Goal: Task Accomplishment & Management: Manage account settings

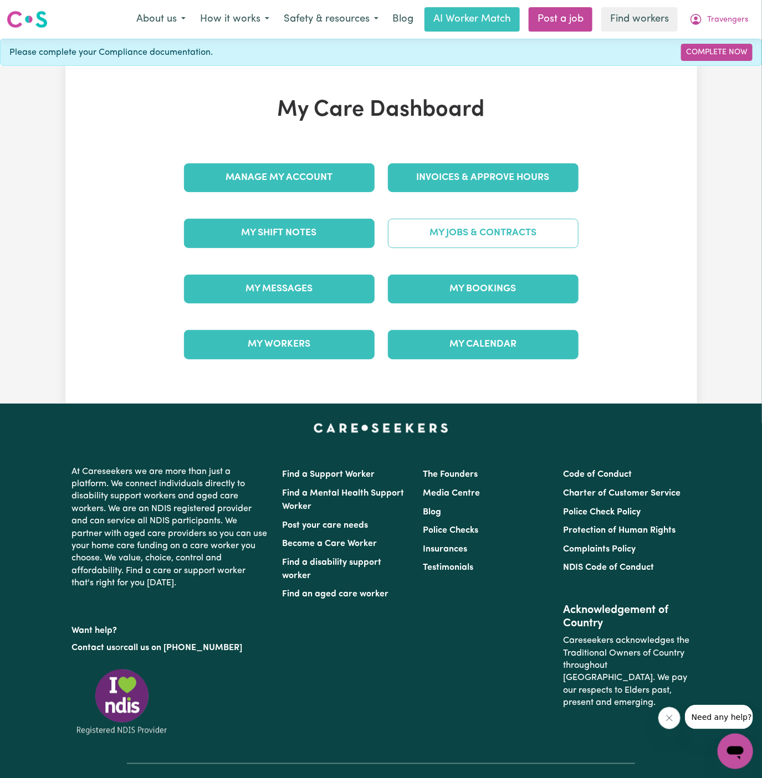
click at [504, 235] on link "My Jobs & Contracts" at bounding box center [483, 233] width 191 height 29
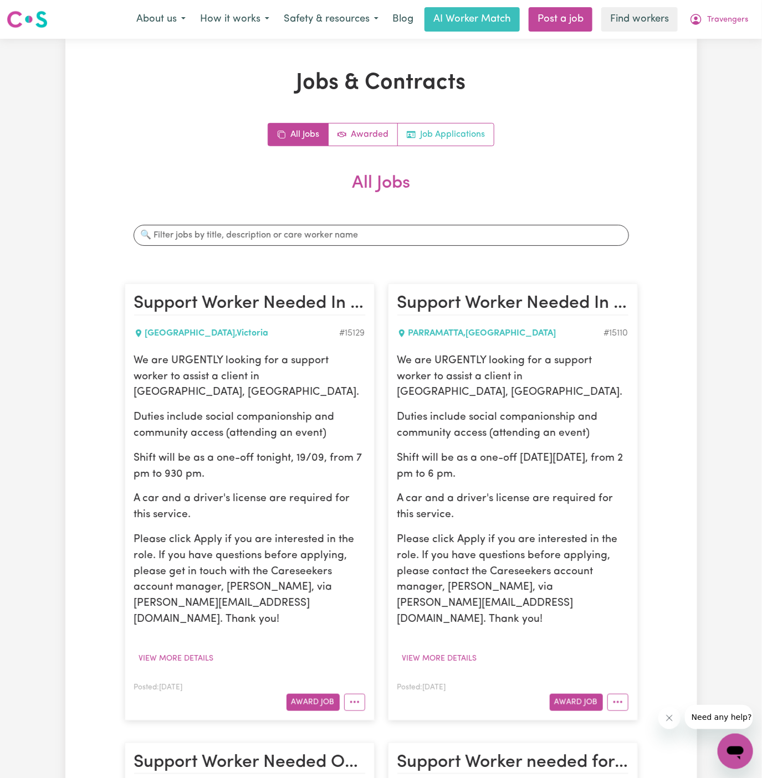
click at [456, 135] on link "Job Applications" at bounding box center [446, 135] width 96 height 22
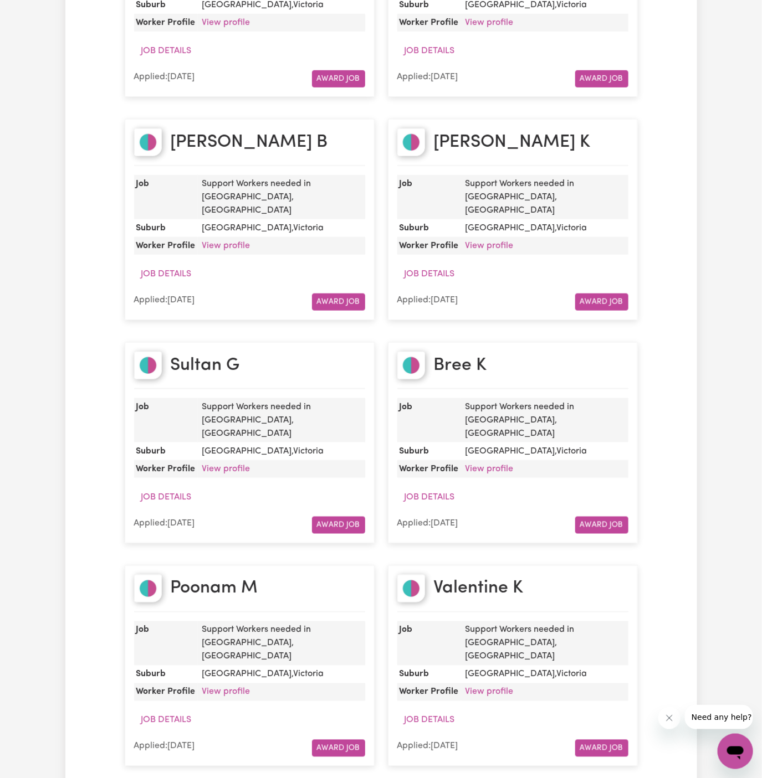
scroll to position [1878, 0]
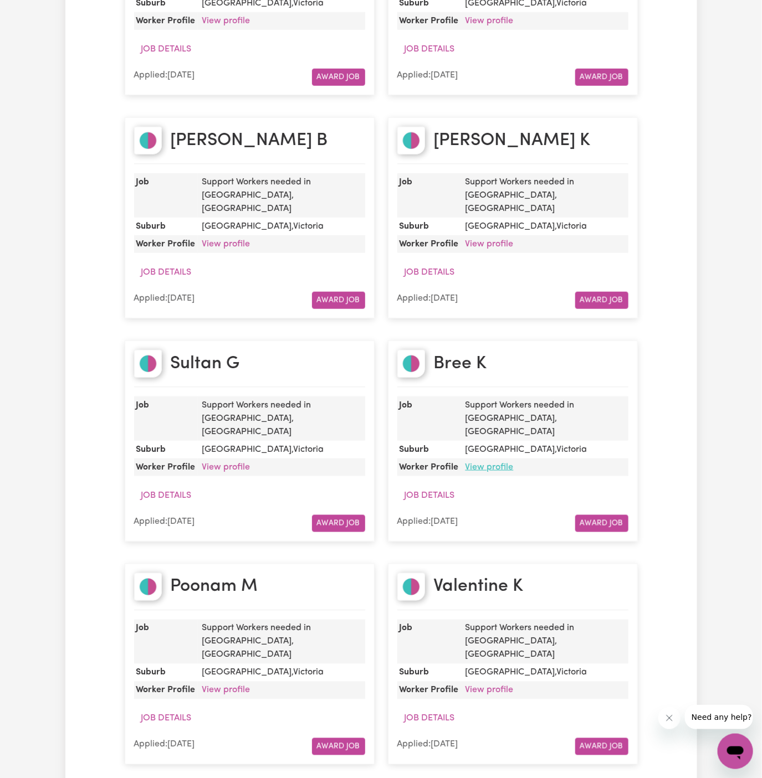
click at [500, 463] on link "View profile" at bounding box center [489, 467] width 48 height 9
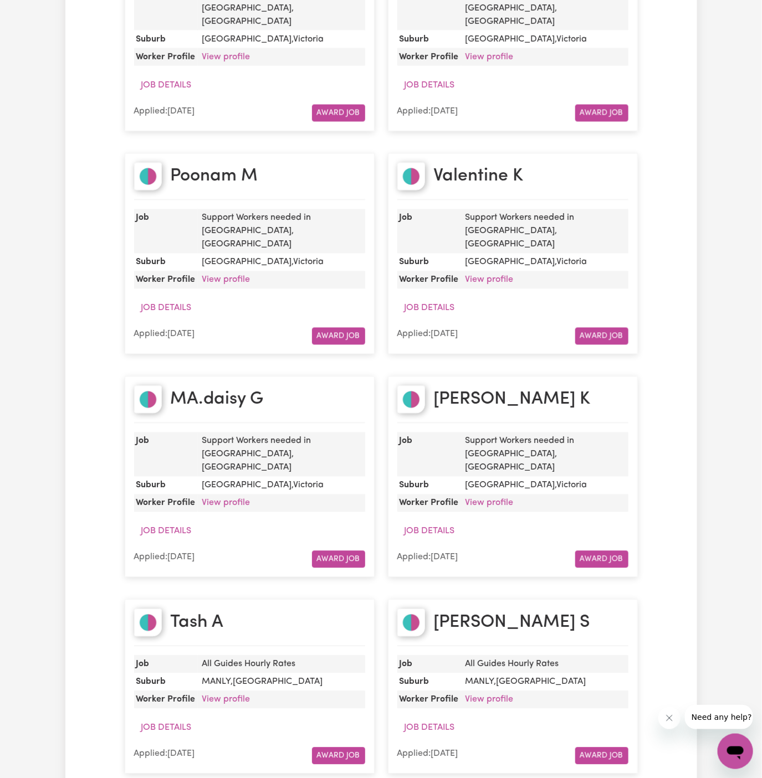
scroll to position [2282, 0]
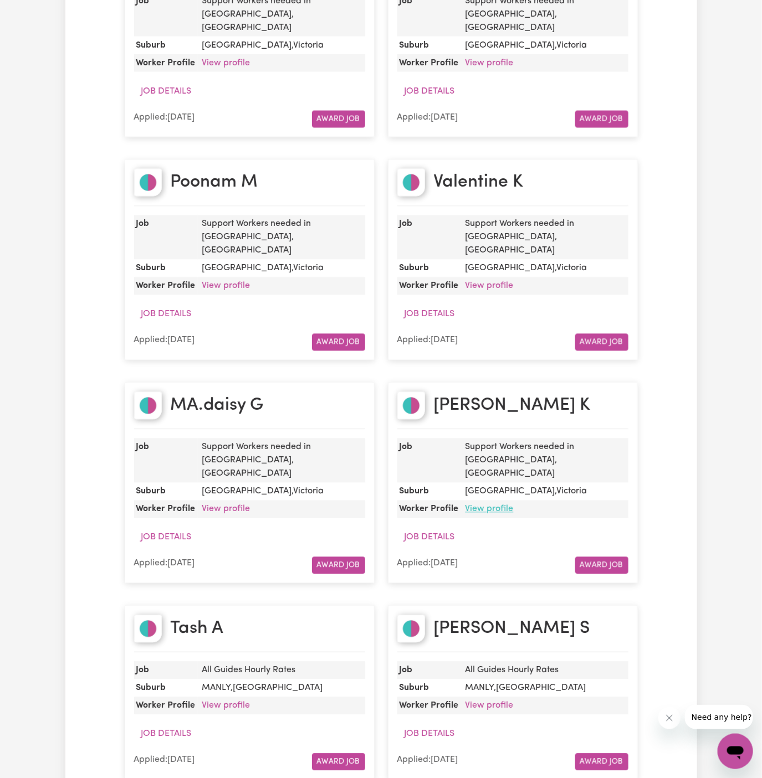
click at [496, 505] on link "View profile" at bounding box center [489, 509] width 48 height 9
click at [230, 505] on link "View profile" at bounding box center [226, 509] width 48 height 9
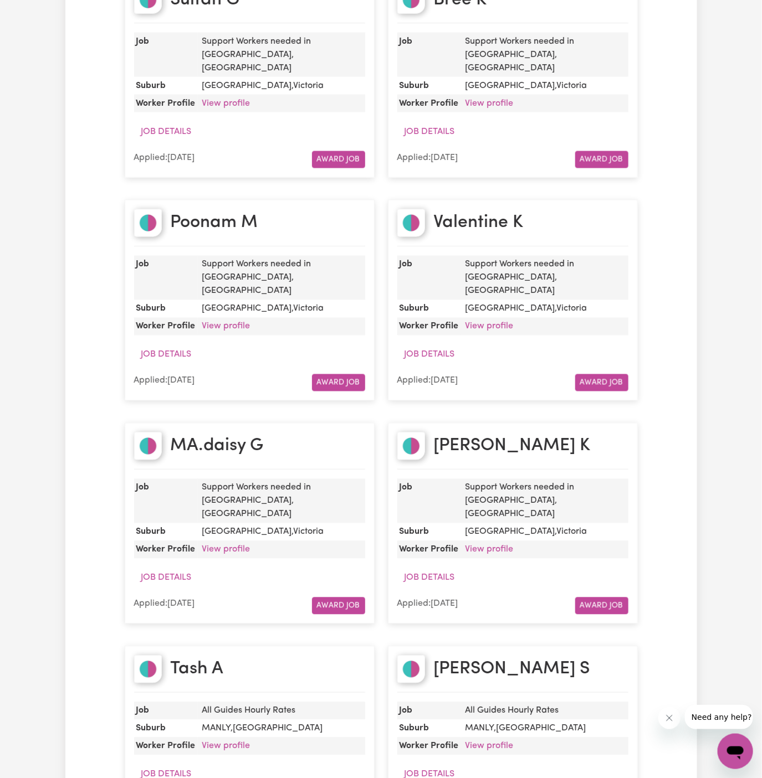
scroll to position [2227, 0]
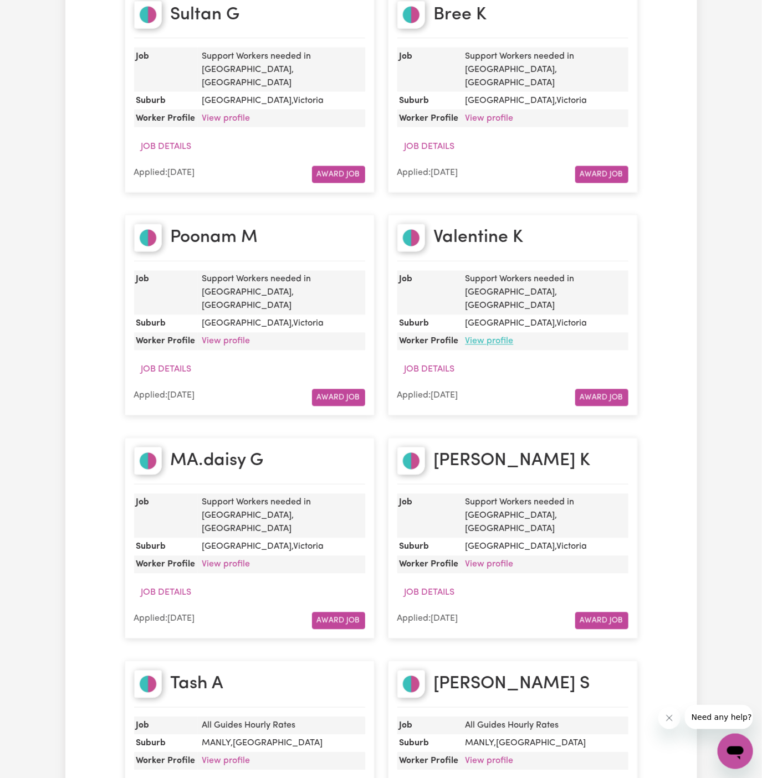
click at [496, 337] on link "View profile" at bounding box center [489, 341] width 48 height 9
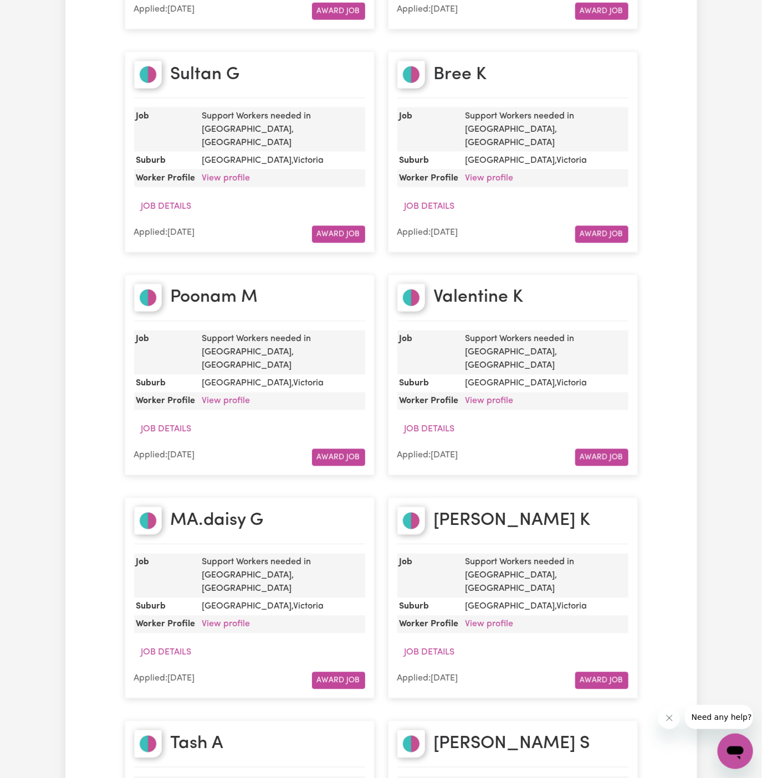
scroll to position [2166, 0]
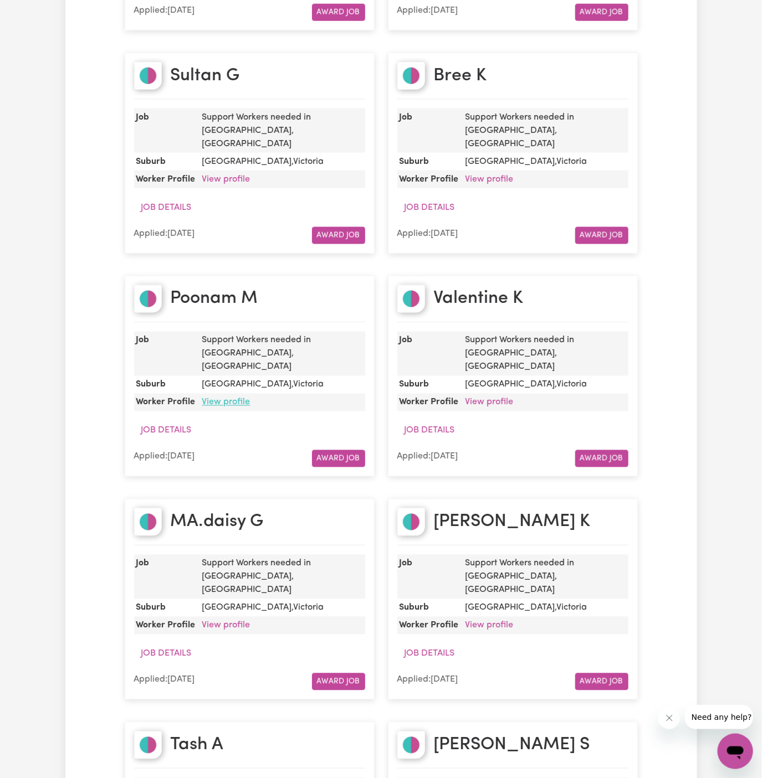
click at [234, 398] on link "View profile" at bounding box center [226, 402] width 48 height 9
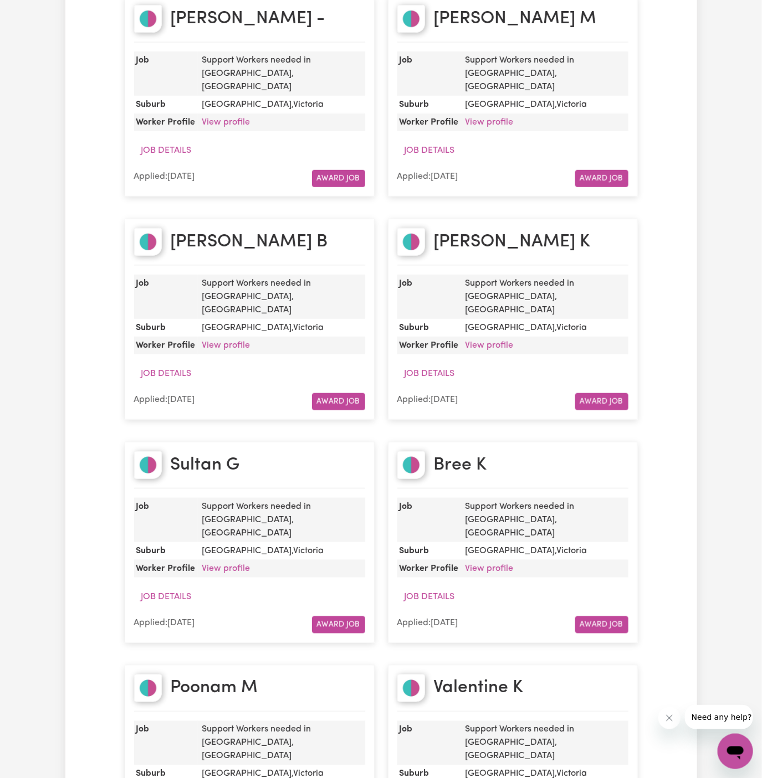
scroll to position [1768, 0]
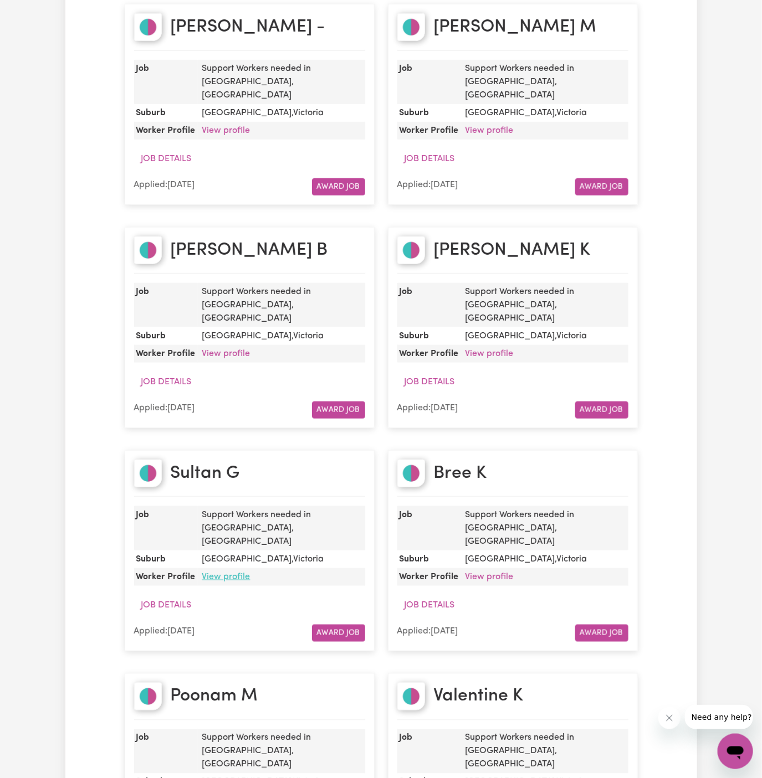
click at [236, 573] on link "View profile" at bounding box center [226, 577] width 48 height 9
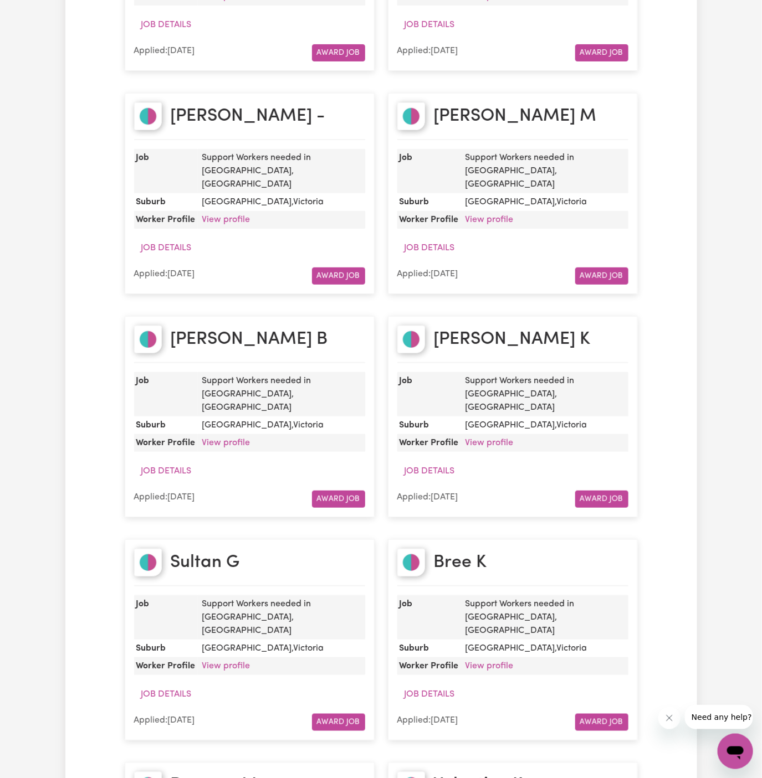
scroll to position [1631, 0]
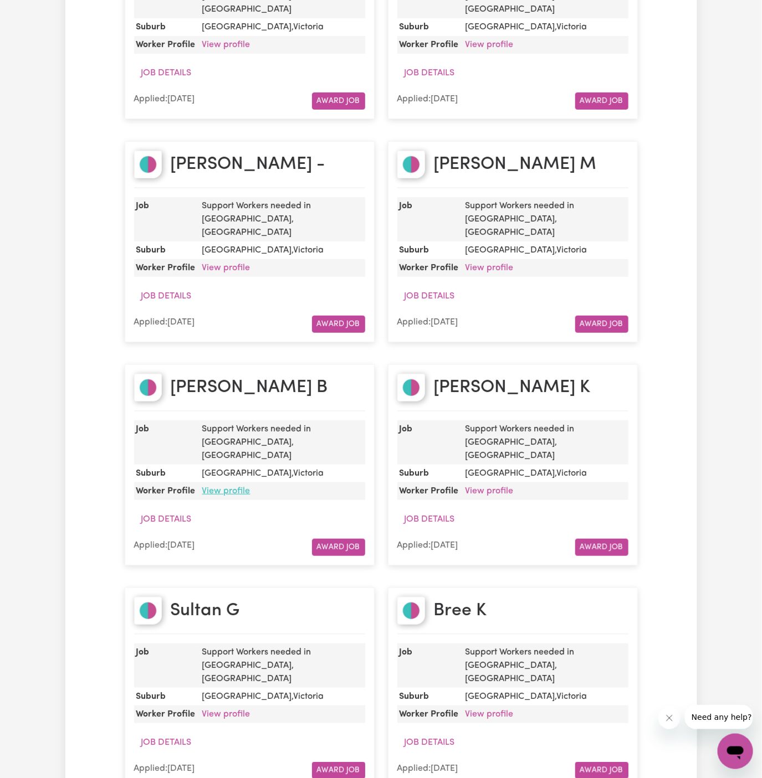
click at [235, 487] on link "View profile" at bounding box center [226, 491] width 48 height 9
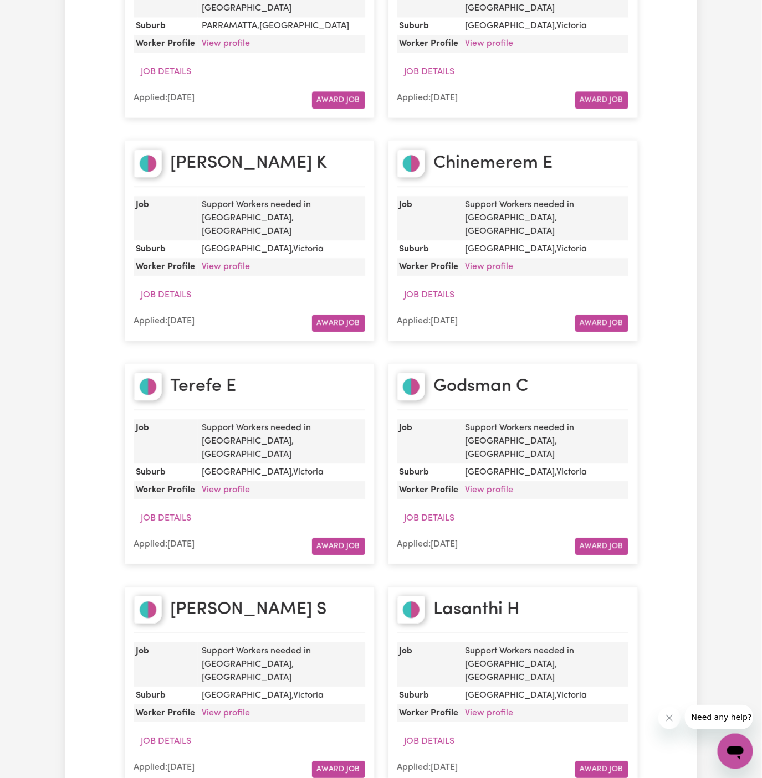
scroll to position [933, 0]
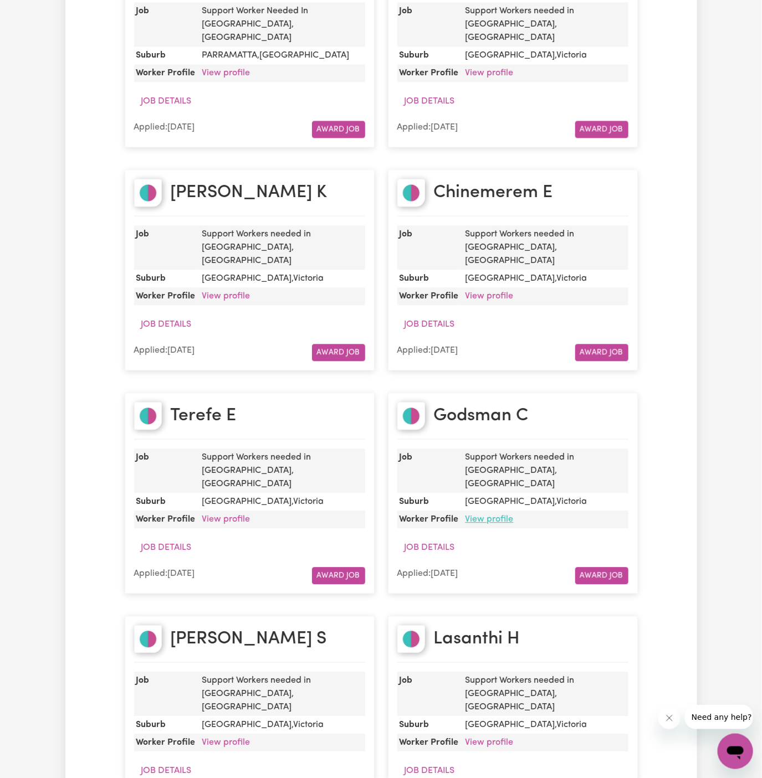
click at [501, 515] on link "View profile" at bounding box center [489, 519] width 48 height 9
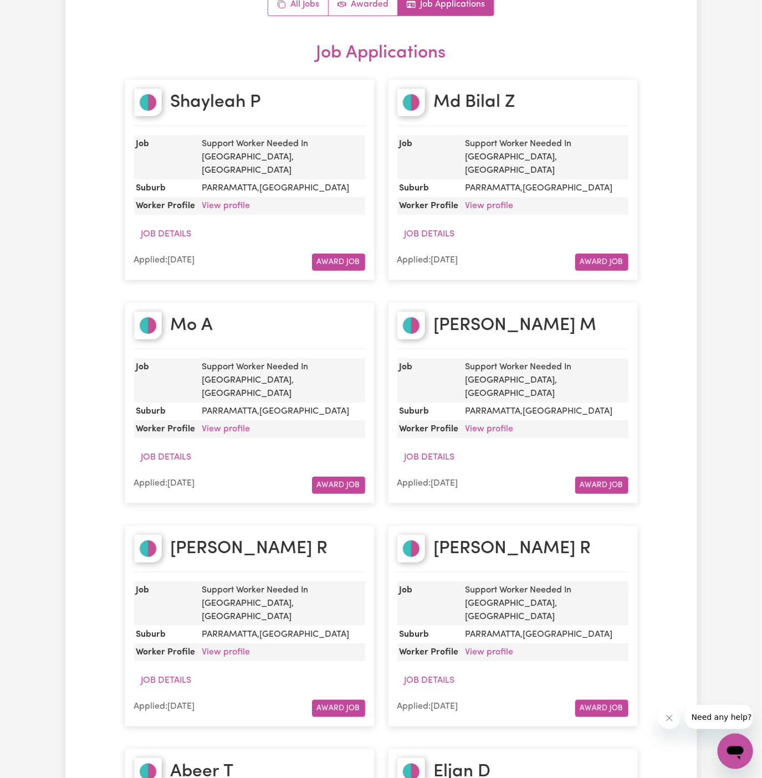
scroll to position [126, 0]
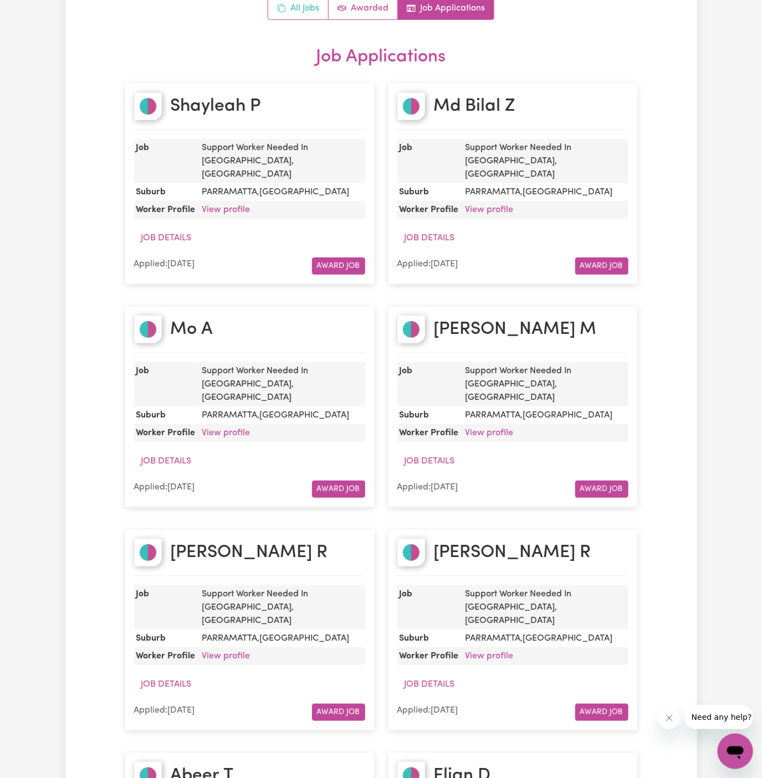
click at [307, 8] on link "All Jobs" at bounding box center [298, 8] width 60 height 22
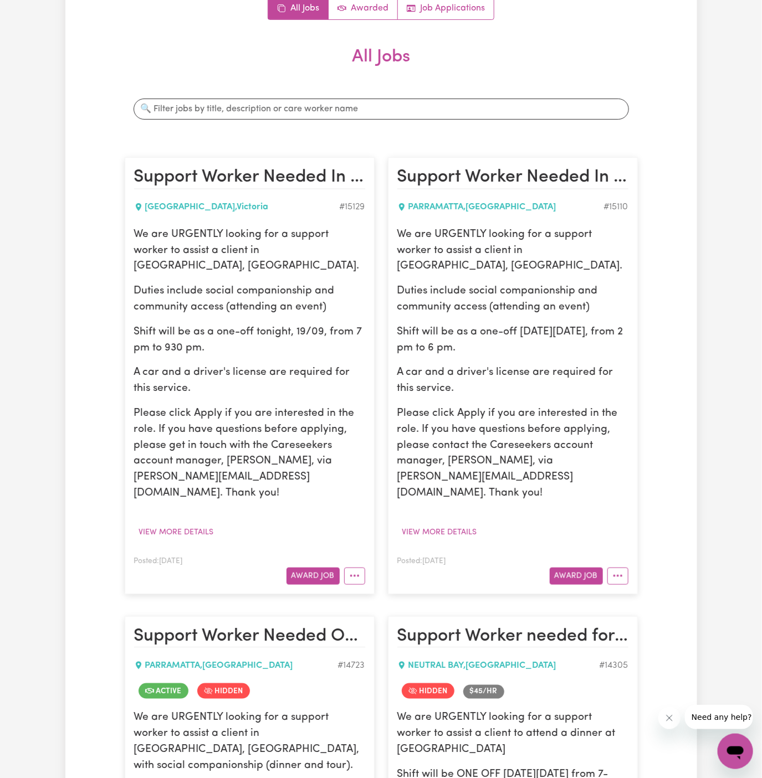
click at [463, 325] on p "Shift will be as a one-off this Saturday, 20/09, from 2 pm to 6 pm." at bounding box center [512, 341] width 231 height 32
click at [473, 325] on p "Shift will be as a one-off this Saturday, 20/09, from 2 pm to 6 pm." at bounding box center [512, 341] width 231 height 32
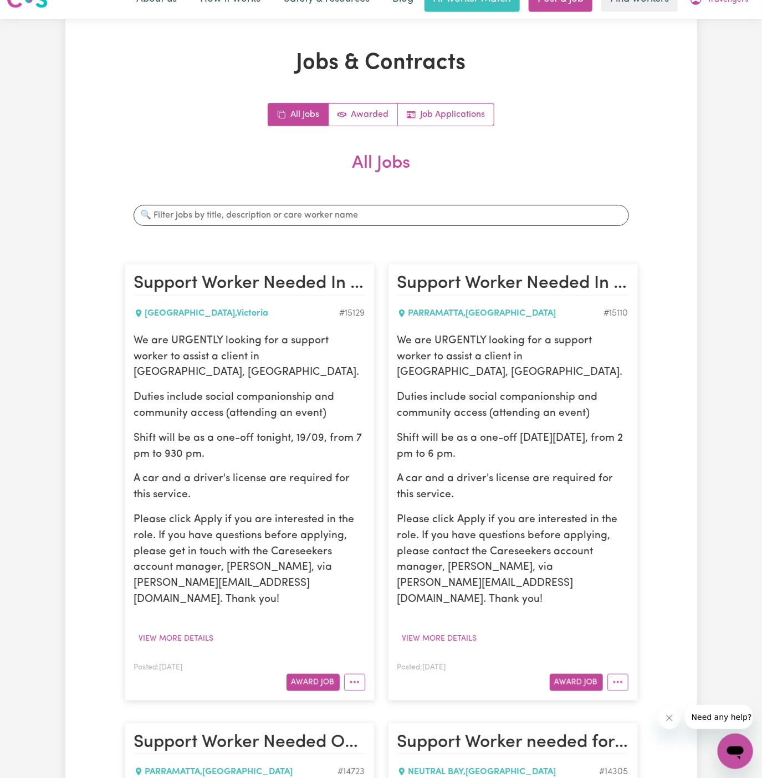
scroll to position [0, 0]
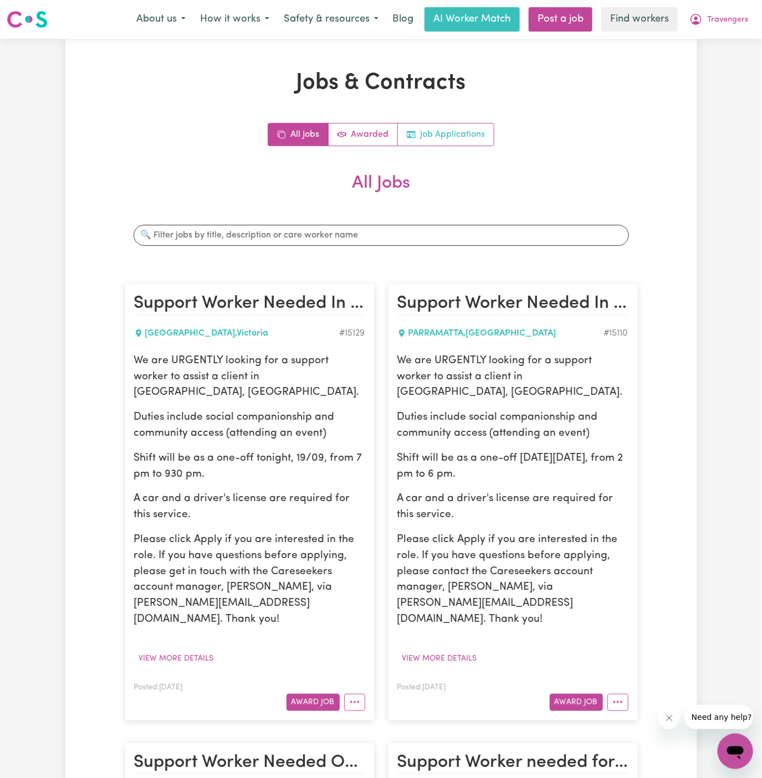
click at [450, 135] on link "Job Applications" at bounding box center [446, 135] width 96 height 22
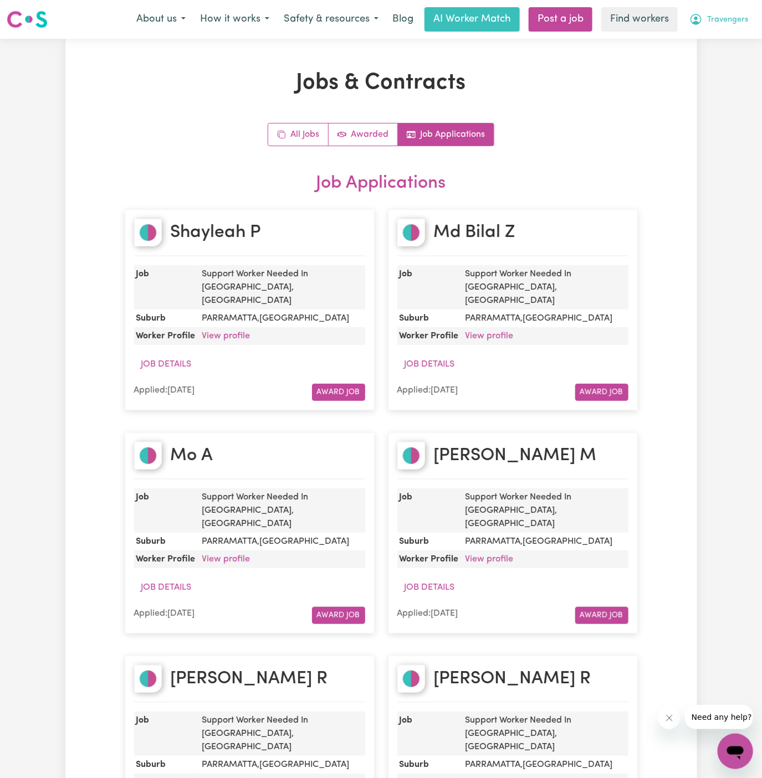
click at [736, 24] on span "Travengers" at bounding box center [727, 20] width 41 height 12
click at [730, 51] on link "My Dashboard" at bounding box center [711, 43] width 88 height 21
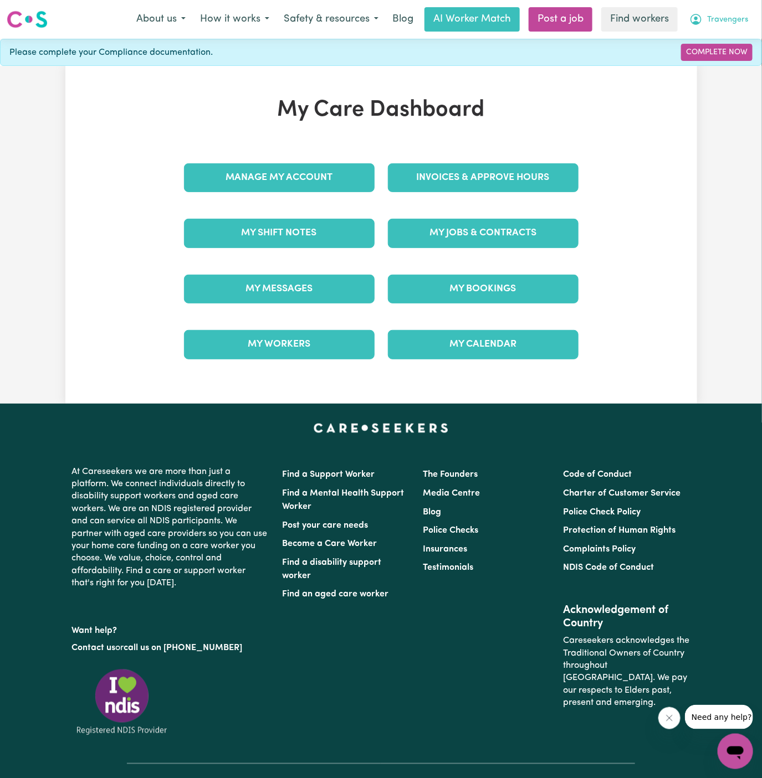
click at [736, 10] on button "Travengers" at bounding box center [718, 19] width 73 height 23
click at [731, 61] on link "Logout" at bounding box center [711, 63] width 88 height 21
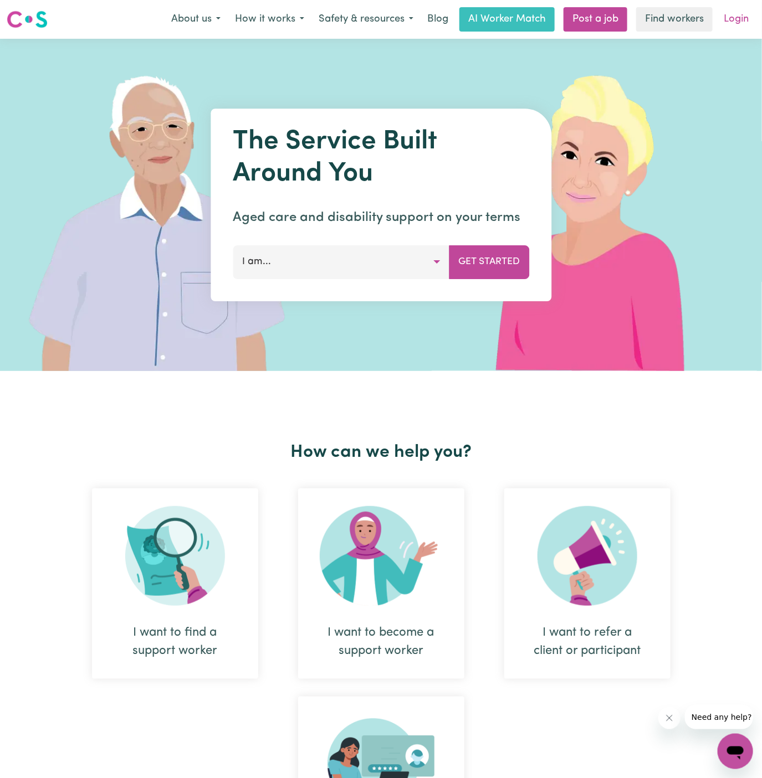
click at [740, 14] on link "Login" at bounding box center [736, 19] width 38 height 24
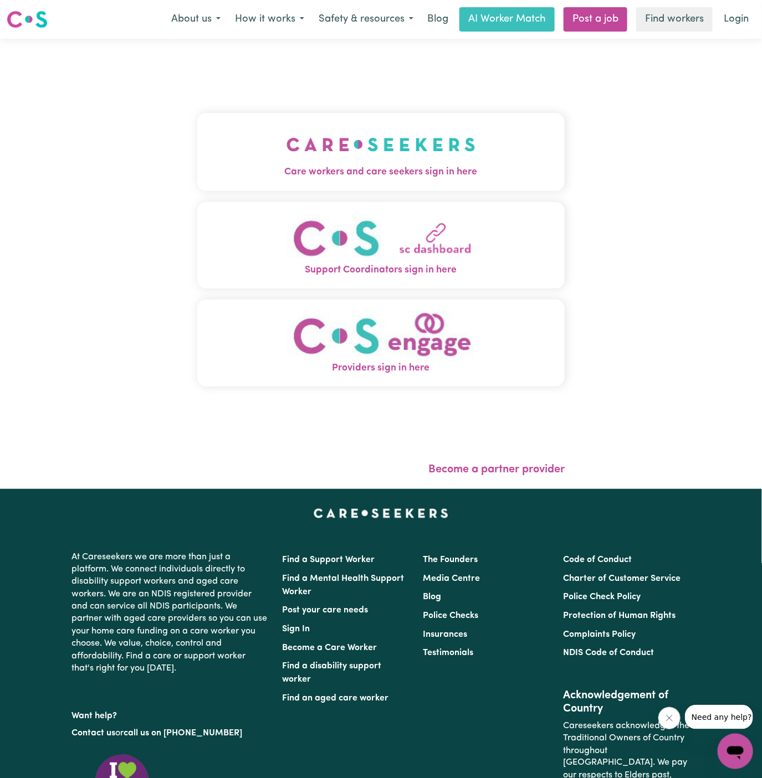
click at [342, 168] on span "Care workers and care seekers sign in here" at bounding box center [381, 172] width 368 height 14
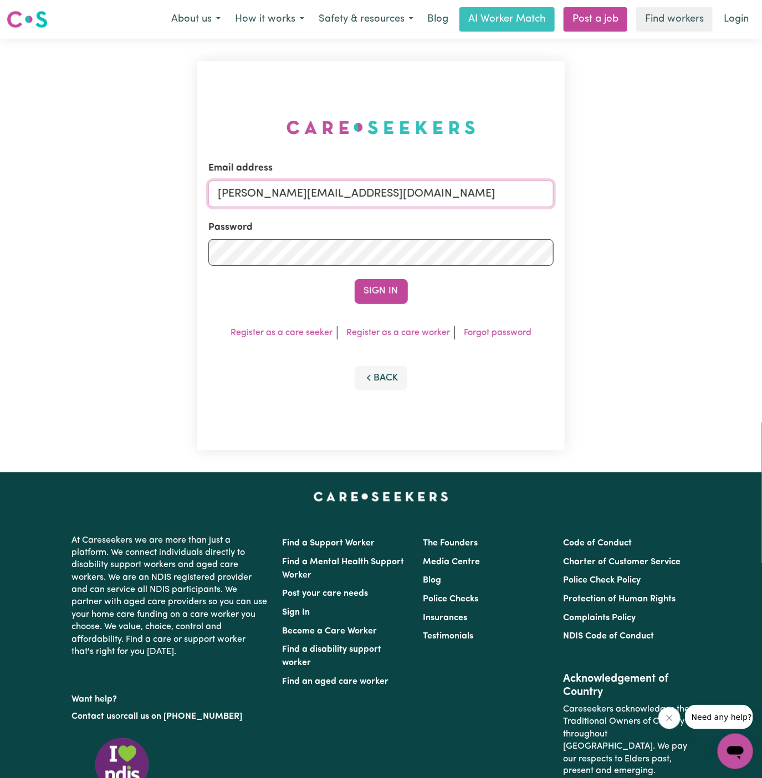
click at [455, 193] on input "dyan@careseekers.com.au" at bounding box center [381, 194] width 346 height 27
drag, startPoint x: 276, startPoint y: 195, endPoint x: 639, endPoint y: 237, distance: 365.3
click at [639, 237] on div "Email address superuser~khushig040704@gmail.com Password Sign In Register as a …" at bounding box center [381, 256] width 762 height 434
type input "superuser~suesupa@hotmail.com"
click at [355, 279] on button "Sign In" at bounding box center [381, 291] width 53 height 24
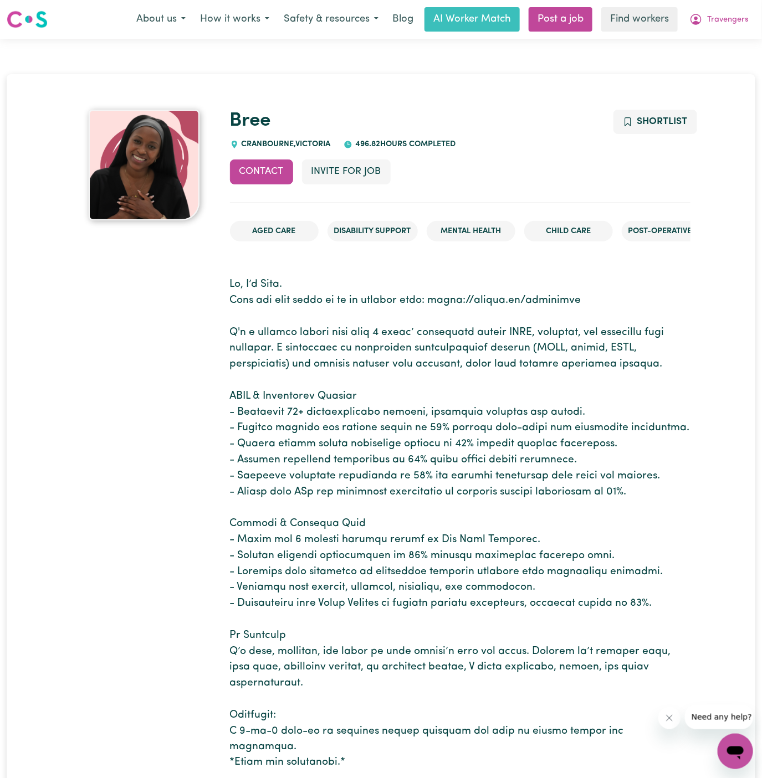
click at [261, 147] on span "CRANBOURNE , Victoria" at bounding box center [285, 144] width 92 height 8
copy span "CRANBOURNE"
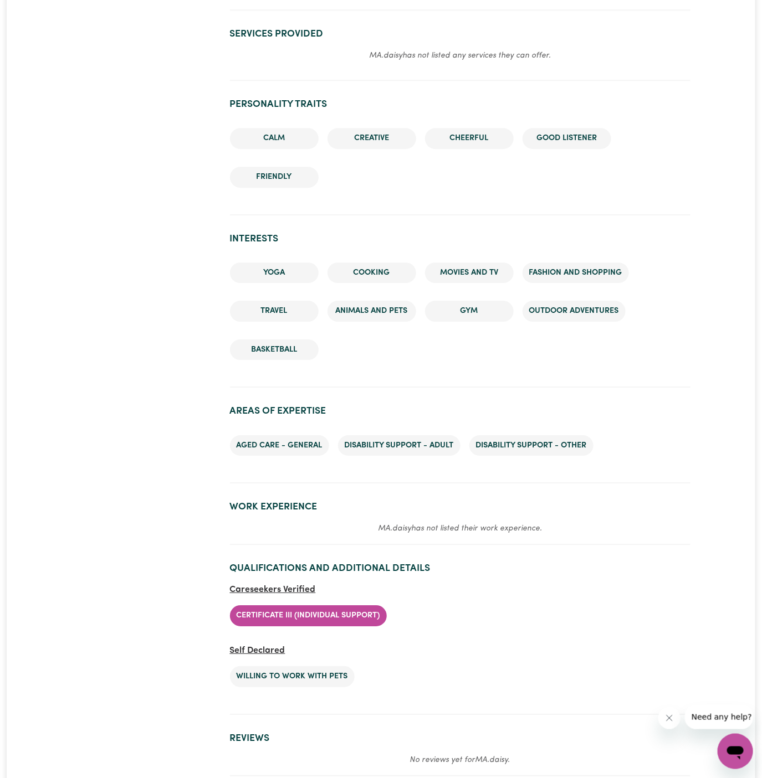
scroll to position [1523, 0]
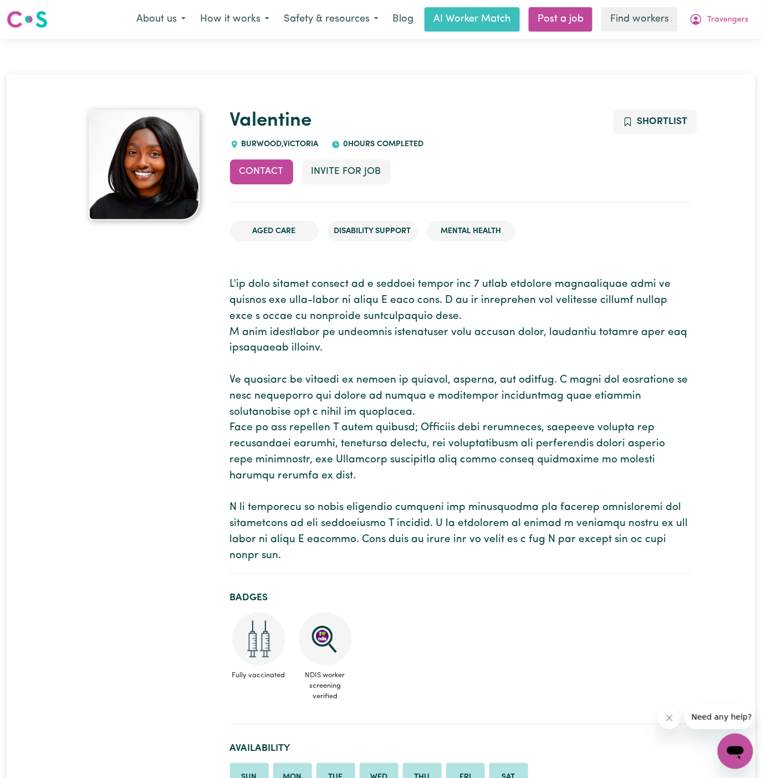
click at [266, 143] on span "BURWOOD , [GEOGRAPHIC_DATA]" at bounding box center [279, 144] width 80 height 8
click at [265, 140] on div "BURWOOD , [GEOGRAPHIC_DATA]" at bounding box center [274, 144] width 89 height 12
copy span "BURWOOD"
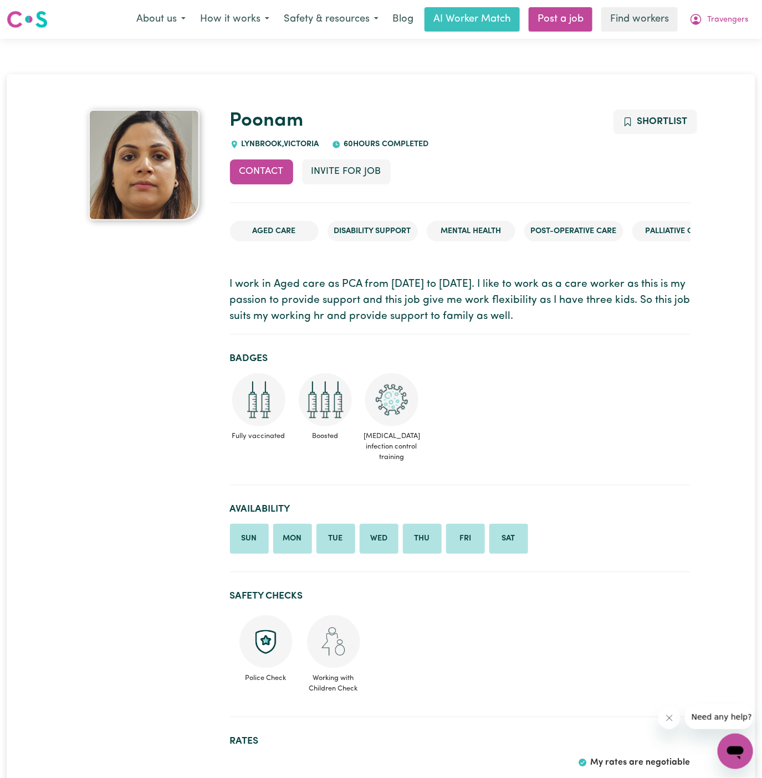
click at [263, 141] on span "LYNBROOK , [GEOGRAPHIC_DATA]" at bounding box center [279, 144] width 80 height 8
click at [263, 141] on span "LYNBROOK , Victoria" at bounding box center [279, 144] width 80 height 8
copy span "LYNBROOK"
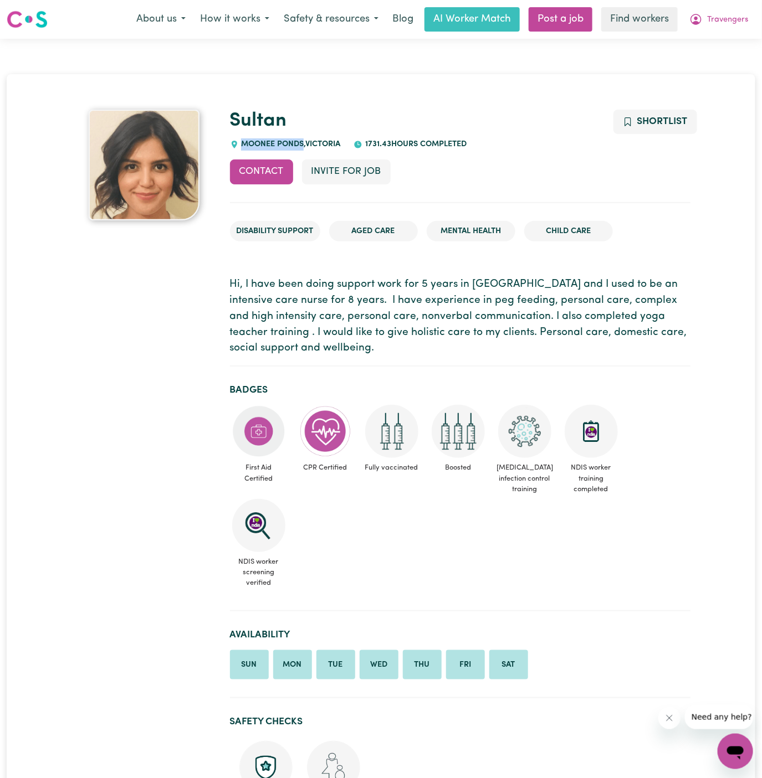
drag, startPoint x: 305, startPoint y: 144, endPoint x: 244, endPoint y: 138, distance: 61.7
click at [244, 140] on div "MOONEE PONDS , Victoria" at bounding box center [285, 144] width 111 height 12
copy span "MOONEE PONDS"
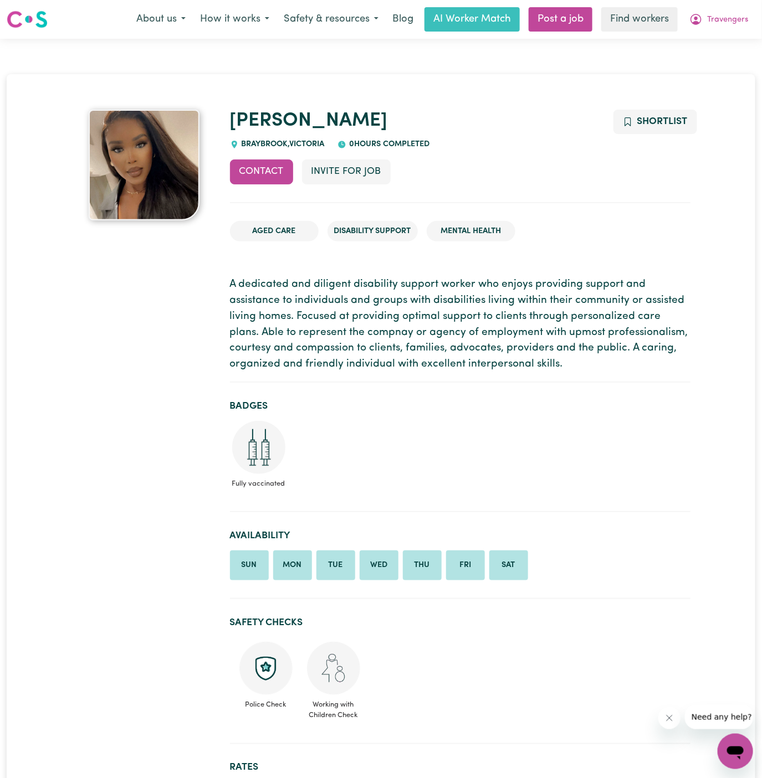
click at [273, 138] on div "BRAYBROOK , Victoria" at bounding box center [277, 144] width 95 height 12
copy span "BRAYBROOK"
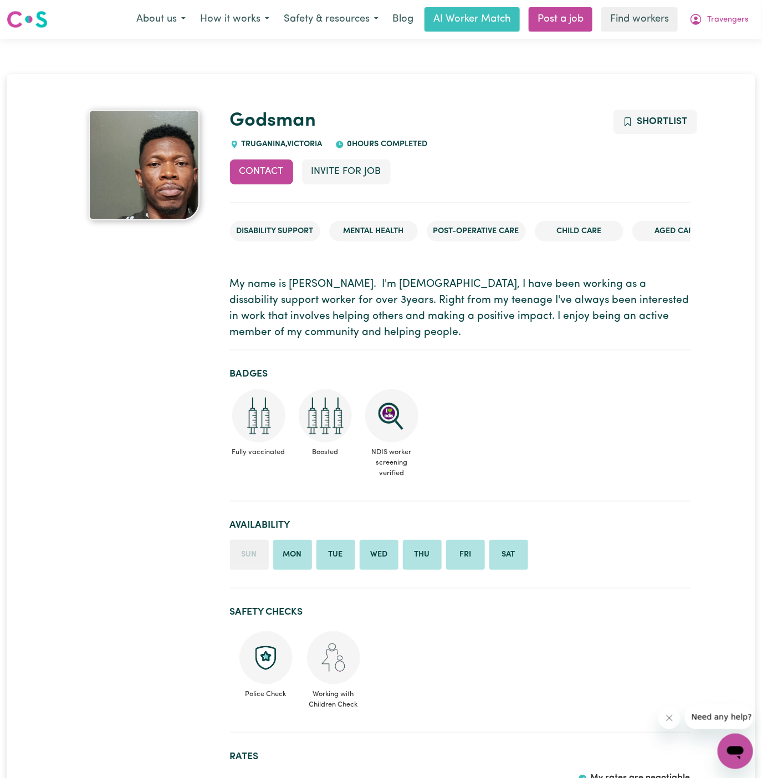
click at [271, 143] on span "TRUGANINA , [GEOGRAPHIC_DATA]" at bounding box center [281, 144] width 84 height 8
copy span "TRUGANINA"
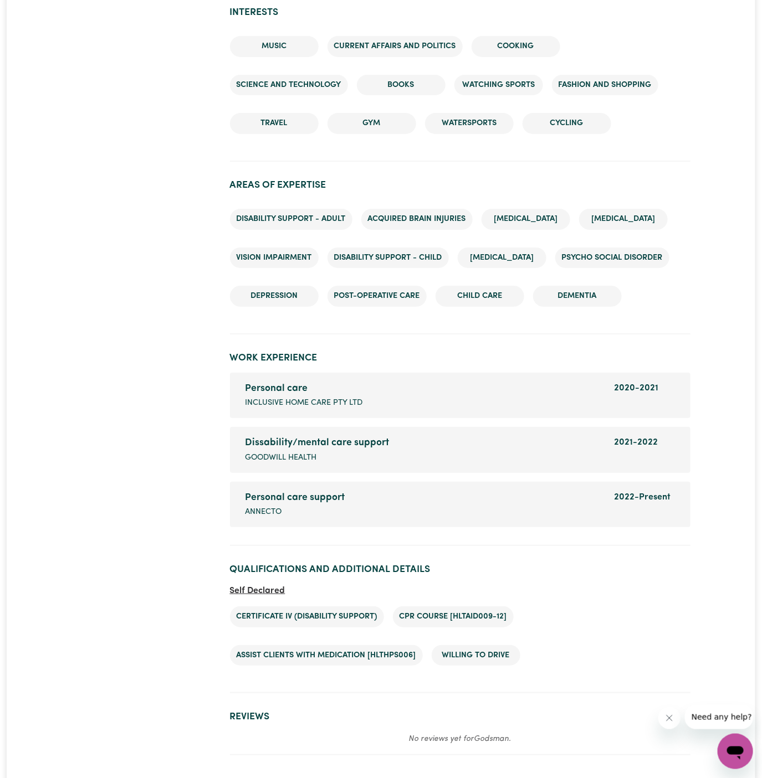
scroll to position [1589, 0]
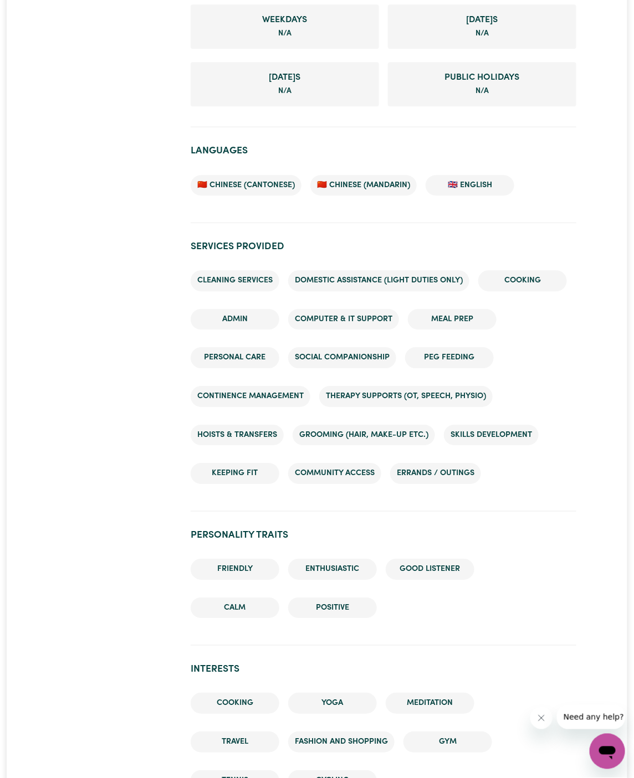
scroll to position [897, 0]
